Goal: Transaction & Acquisition: Obtain resource

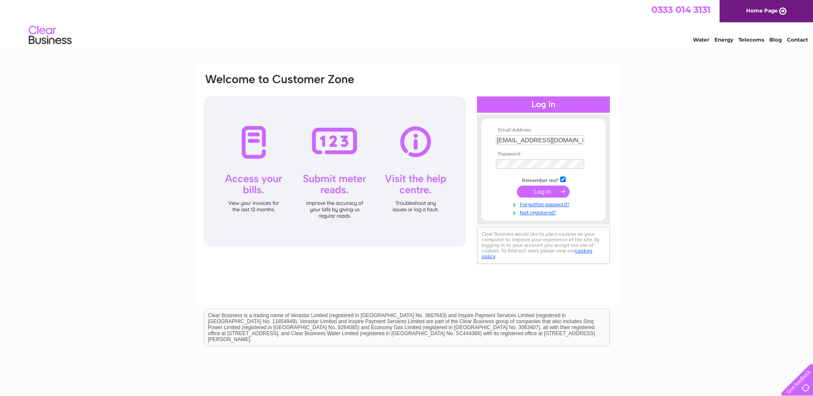
click at [530, 195] on input "submit" at bounding box center [543, 192] width 53 height 12
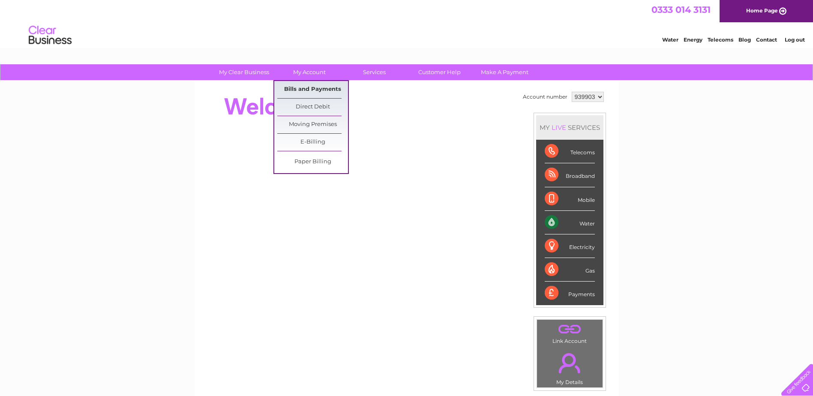
click at [312, 91] on link "Bills and Payments" at bounding box center [312, 89] width 71 height 17
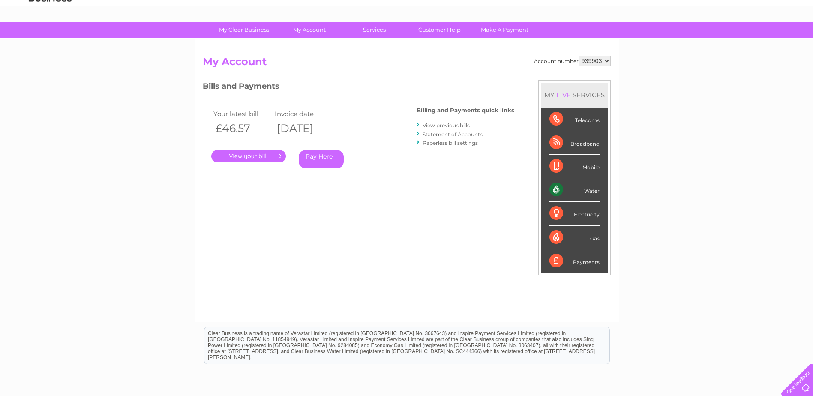
scroll to position [43, 0]
click at [246, 151] on link "." at bounding box center [248, 156] width 75 height 12
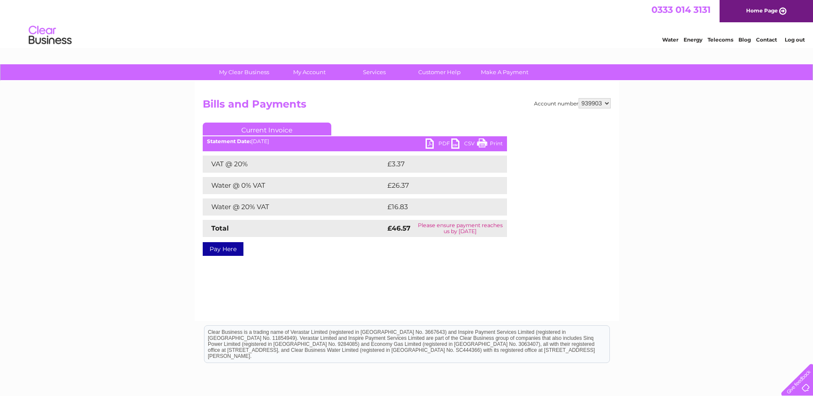
click at [434, 145] on link "PDF" at bounding box center [439, 144] width 26 height 12
